Goal: Navigation & Orientation: Find specific page/section

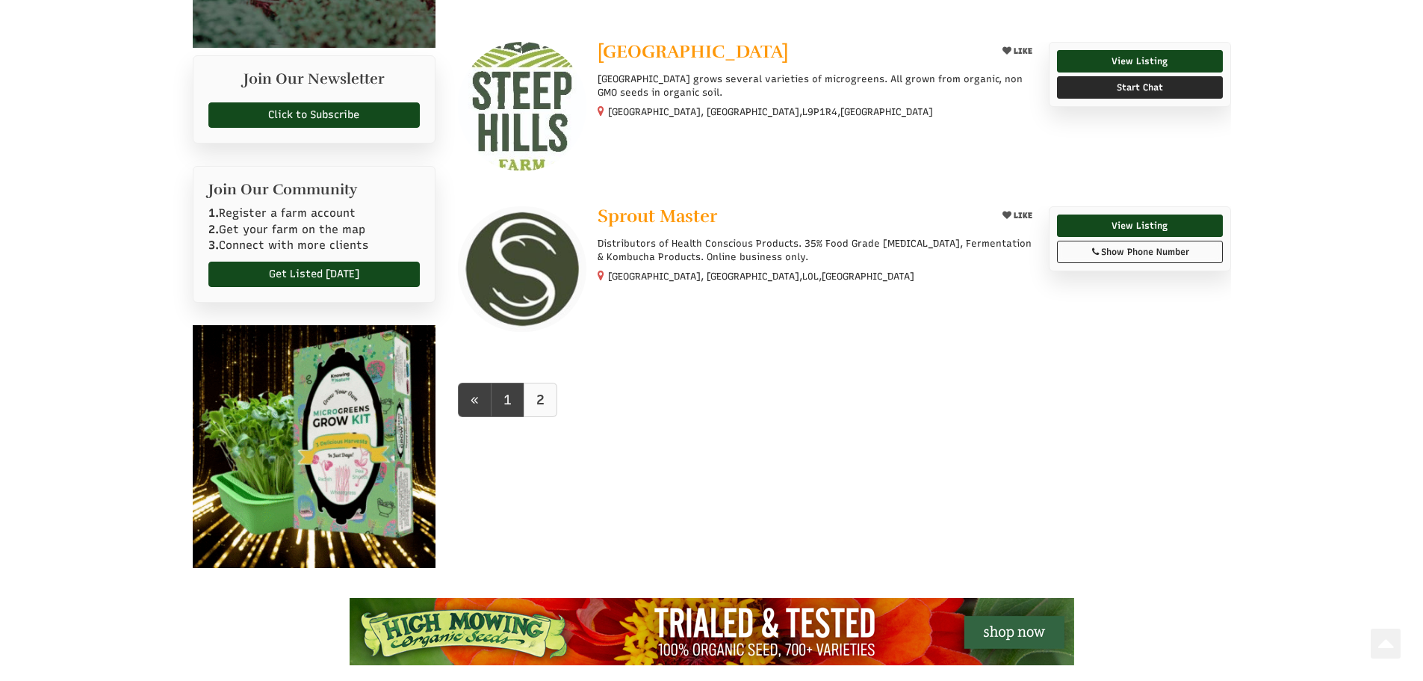
scroll to position [598, 0]
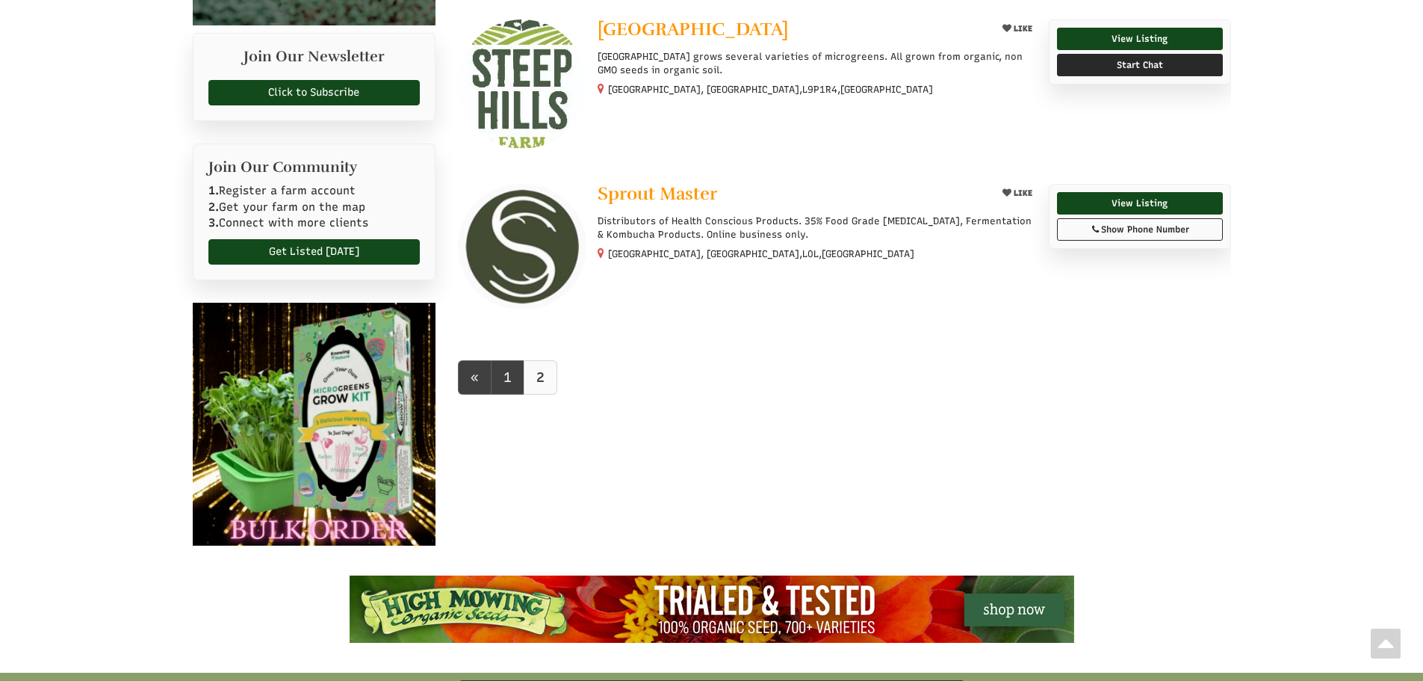
click at [532, 360] on link "2" at bounding box center [541, 377] width 34 height 34
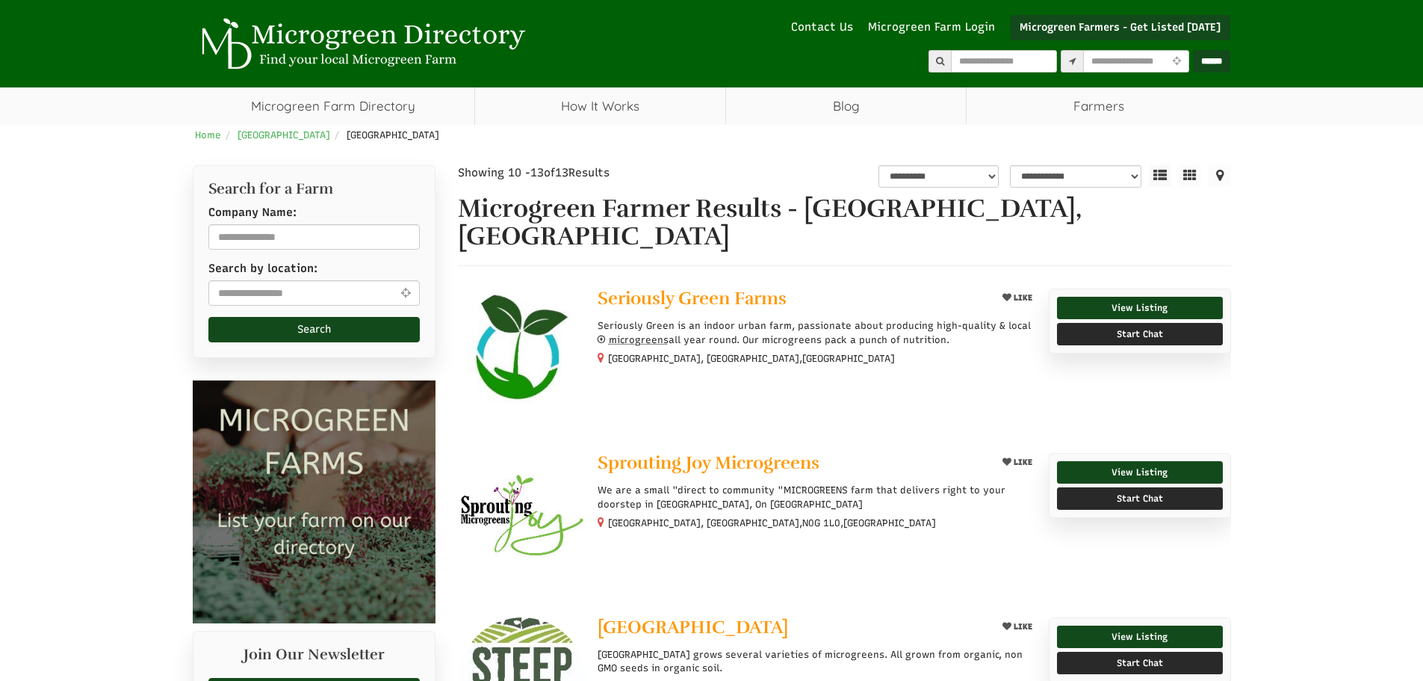
select select "Language Translate Widget"
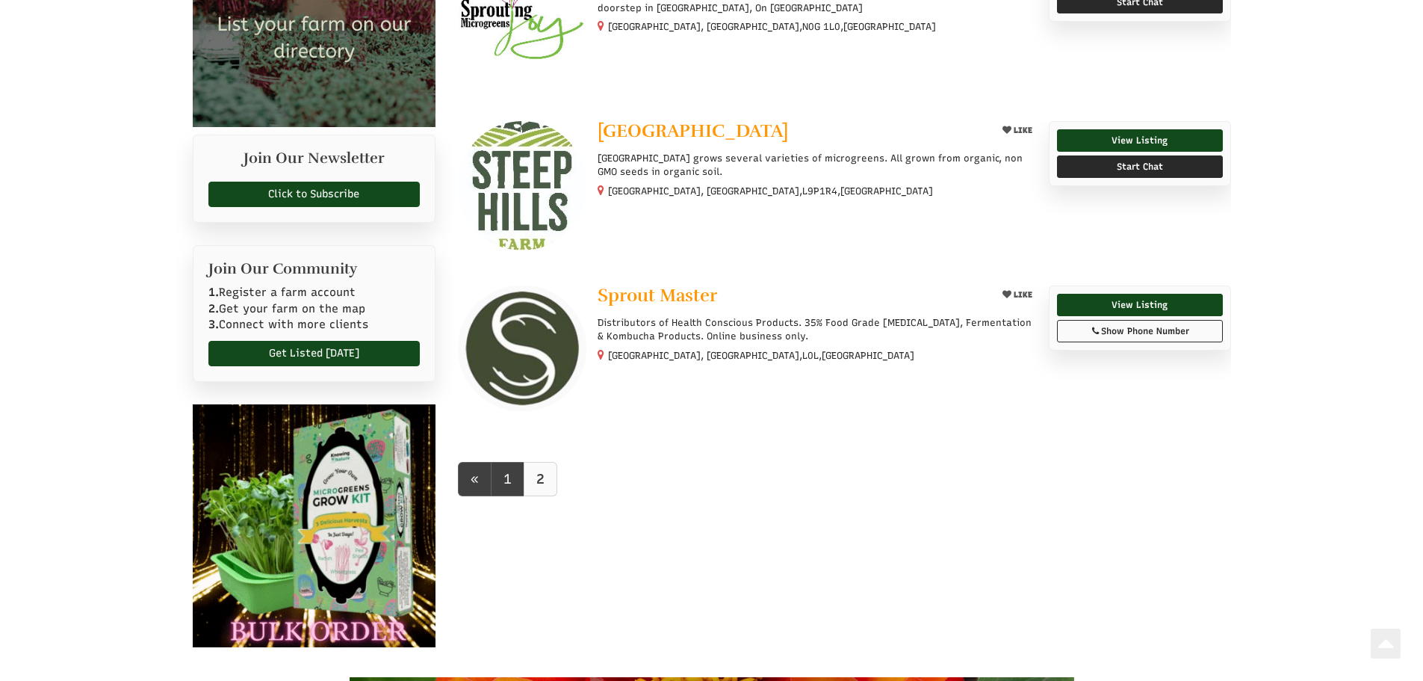
scroll to position [523, 0]
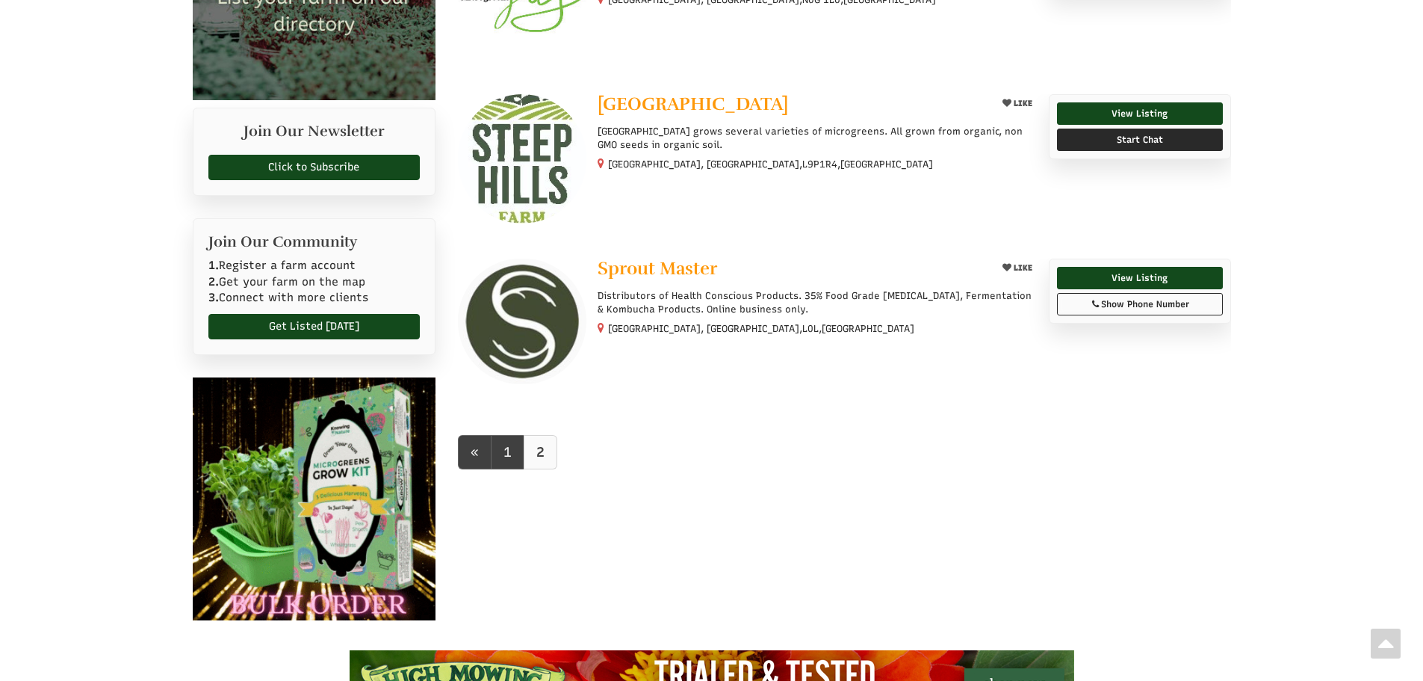
click at [539, 444] on b "2" at bounding box center [540, 452] width 8 height 16
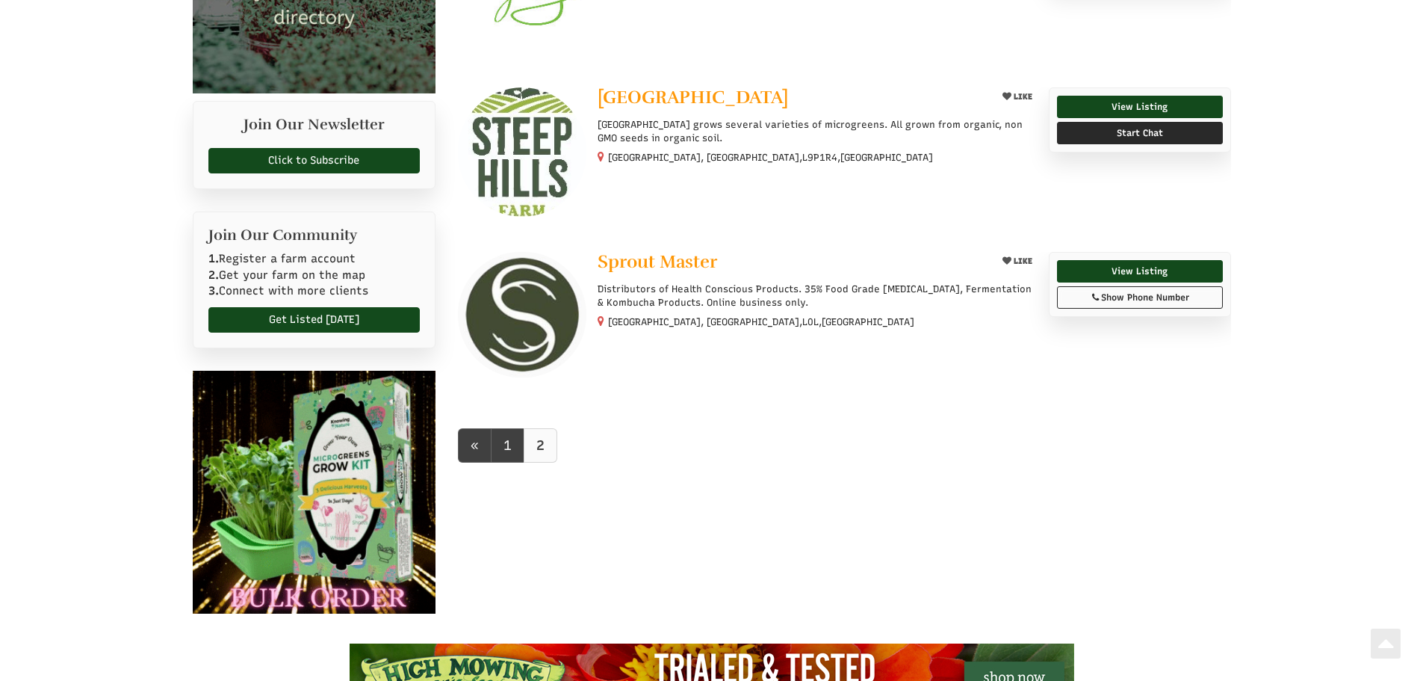
scroll to position [598, 0]
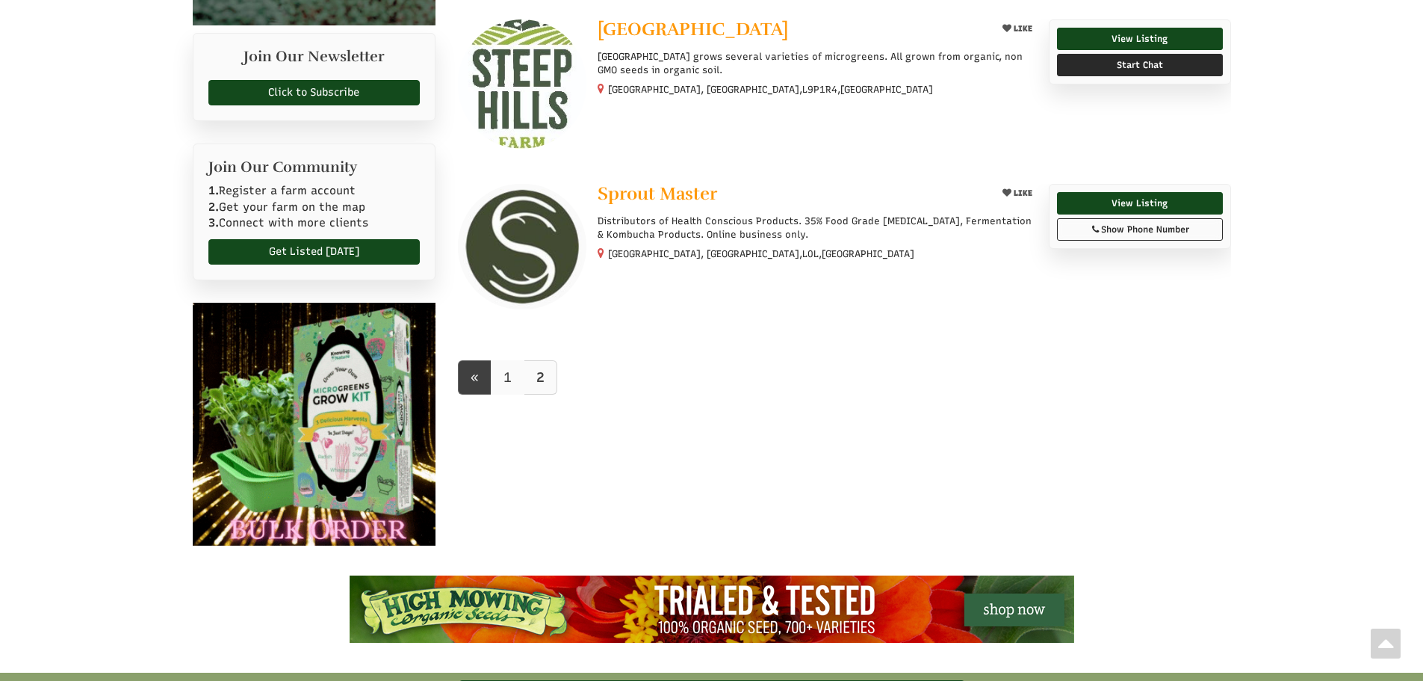
click at [514, 360] on link "1" at bounding box center [508, 377] width 34 height 34
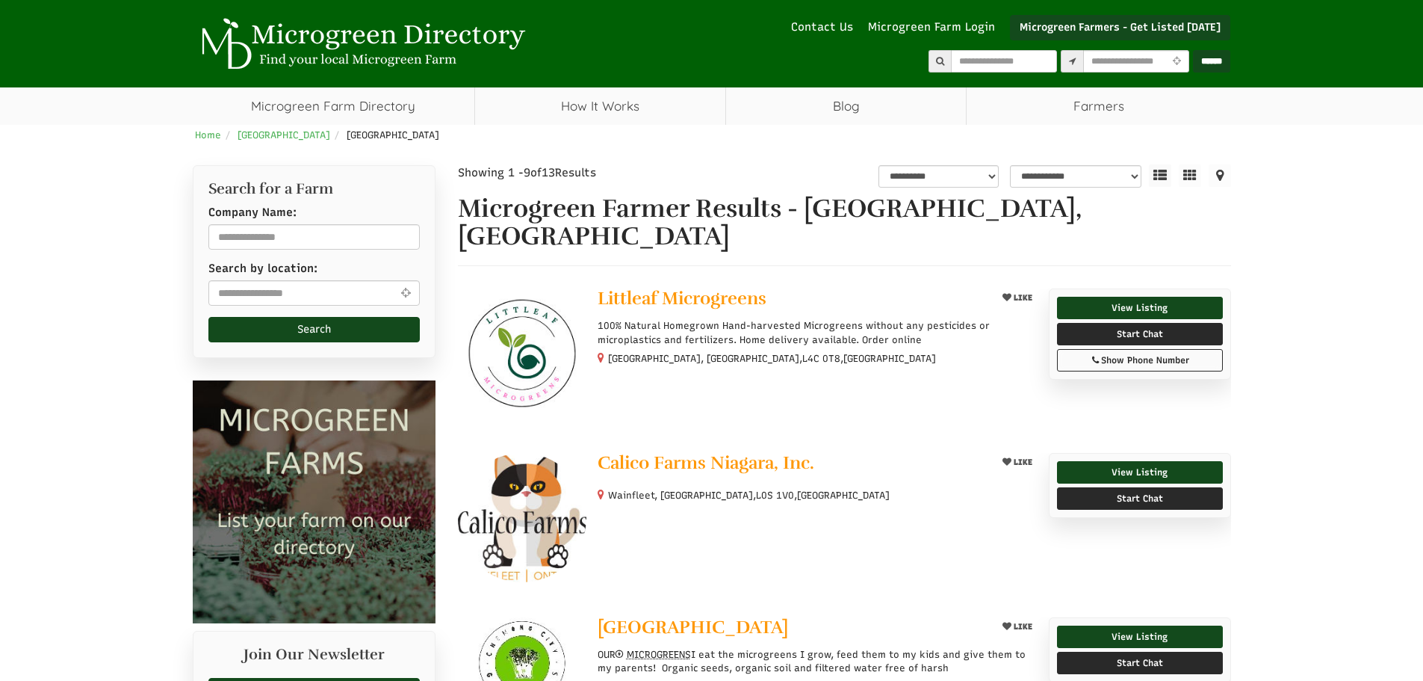
select select "Language Translate Widget"
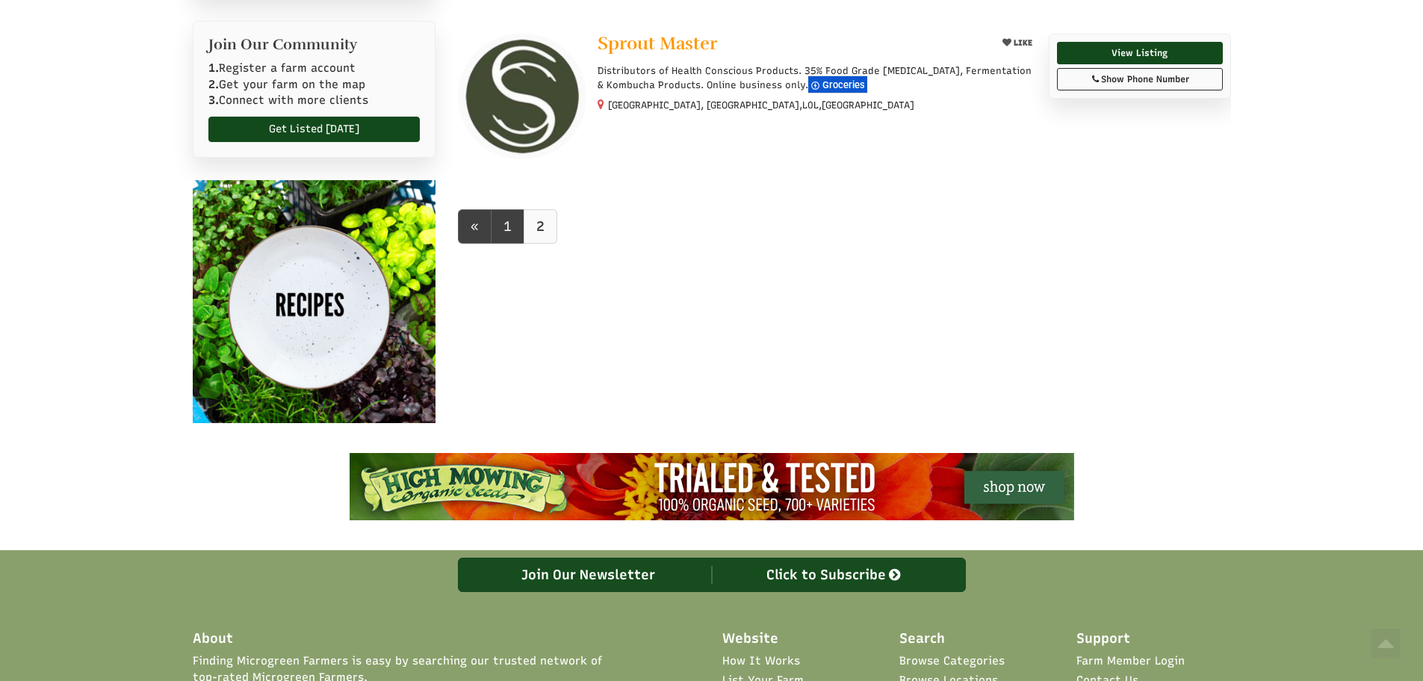
select select "Language Translate Widget"
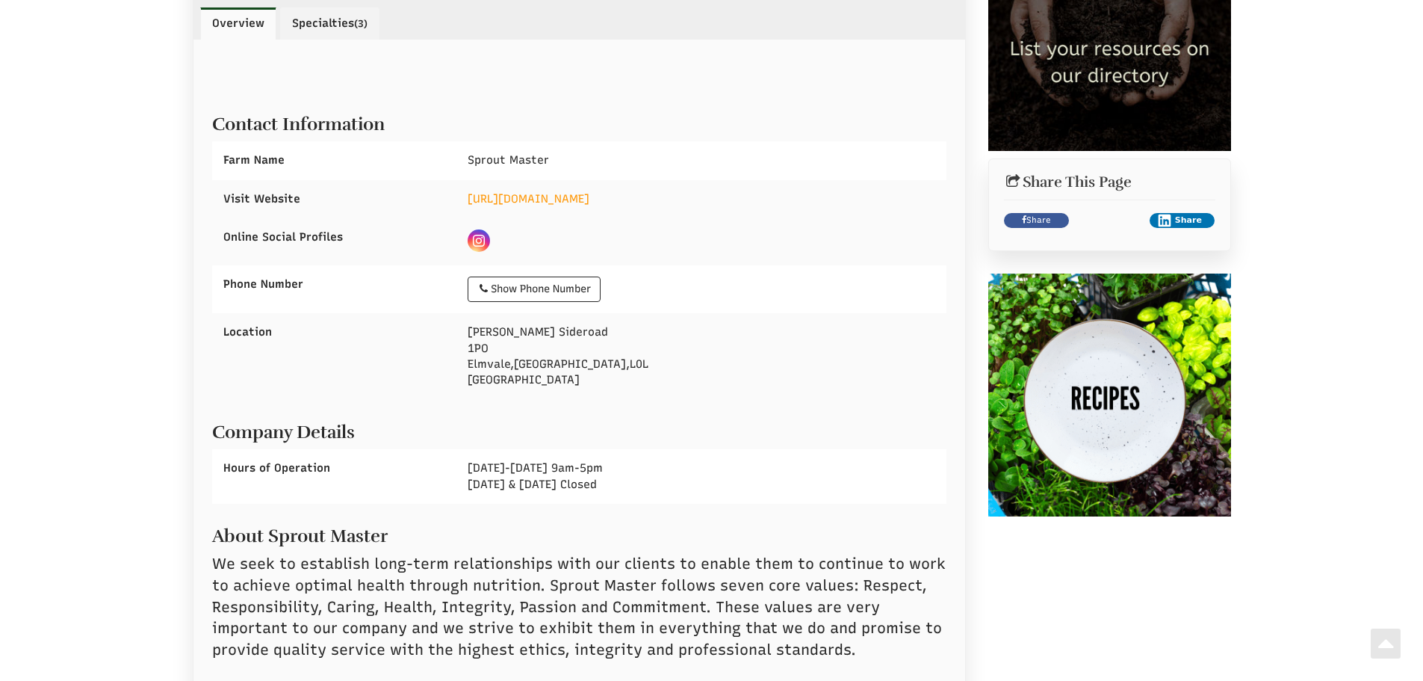
scroll to position [523, 0]
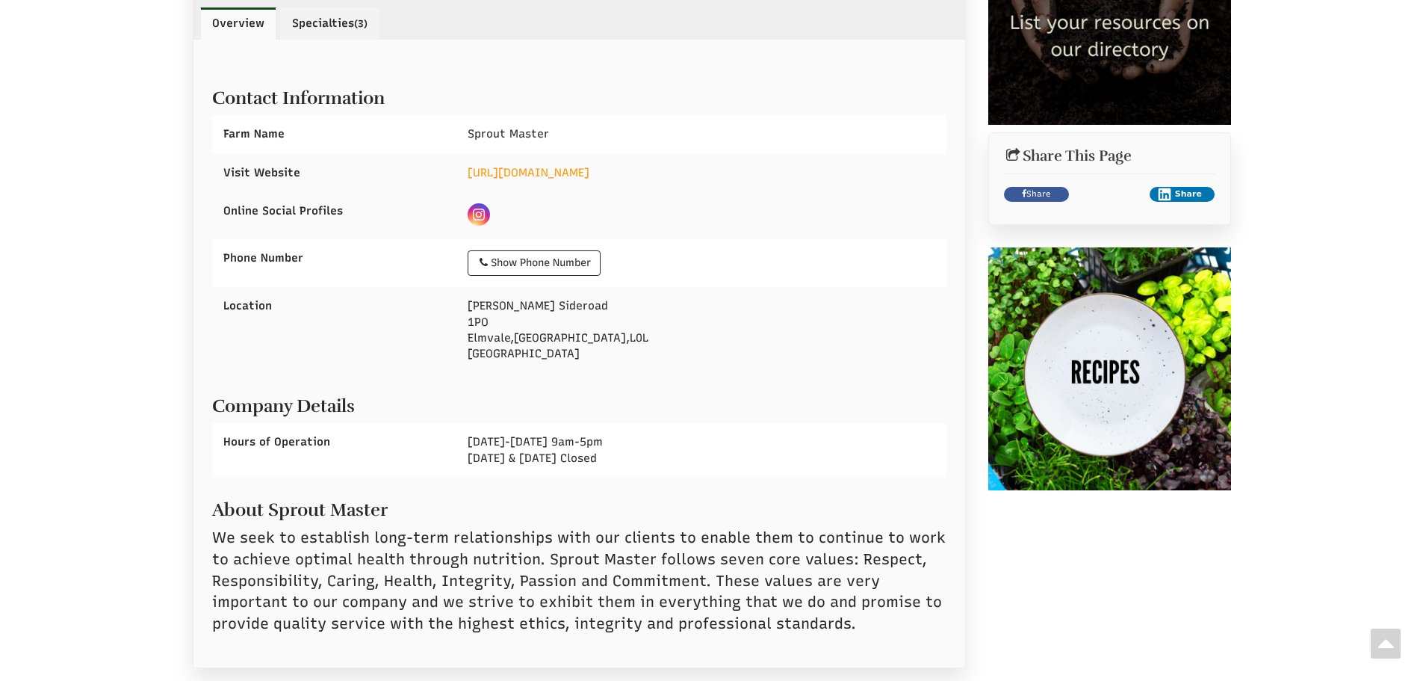
select select "Language Translate Widget"
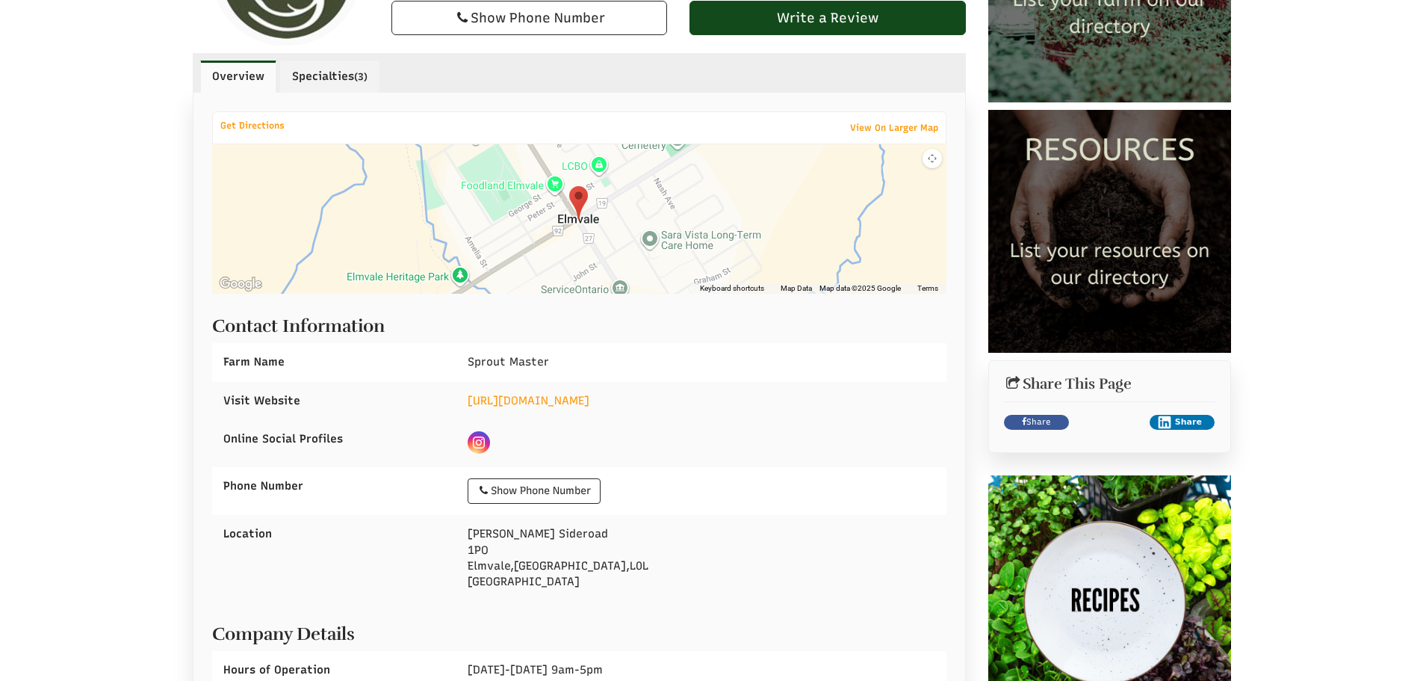
scroll to position [374, 0]
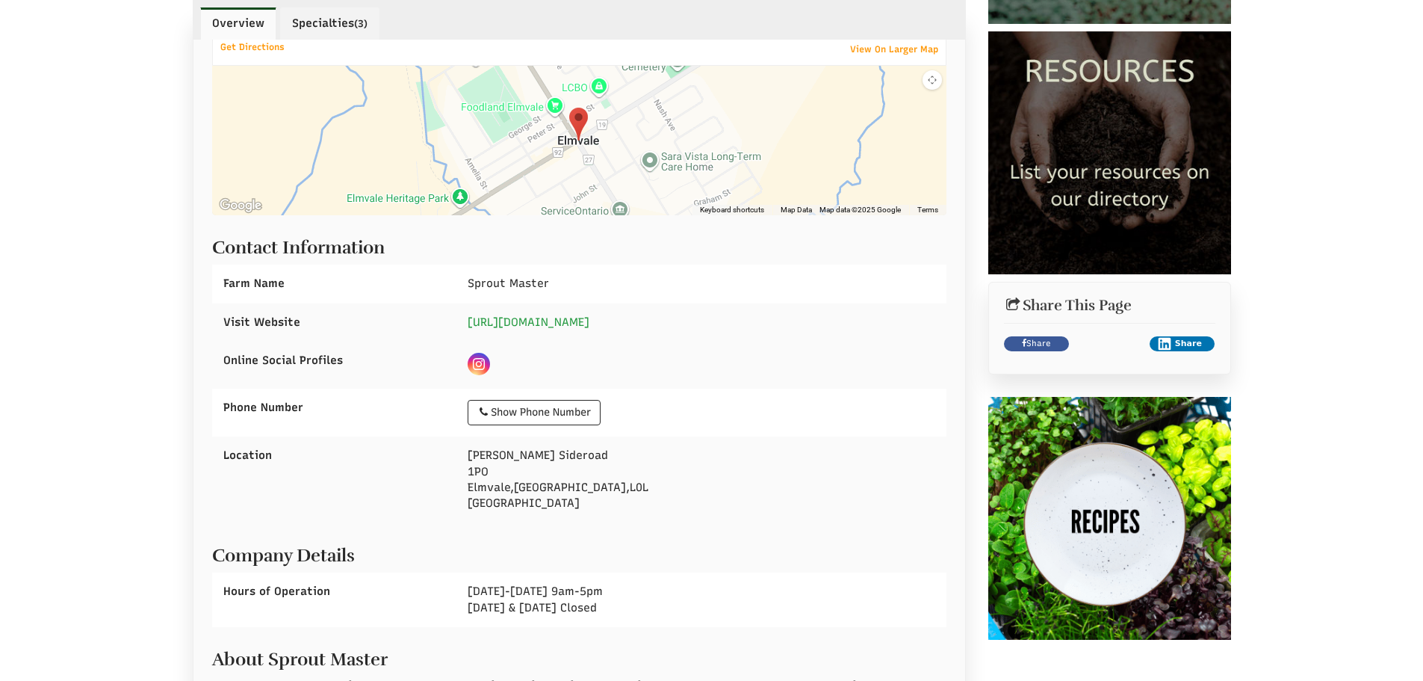
click at [581, 328] on link "[URL][DOMAIN_NAME]" at bounding box center [529, 321] width 122 height 13
